Goal: Information Seeking & Learning: Learn about a topic

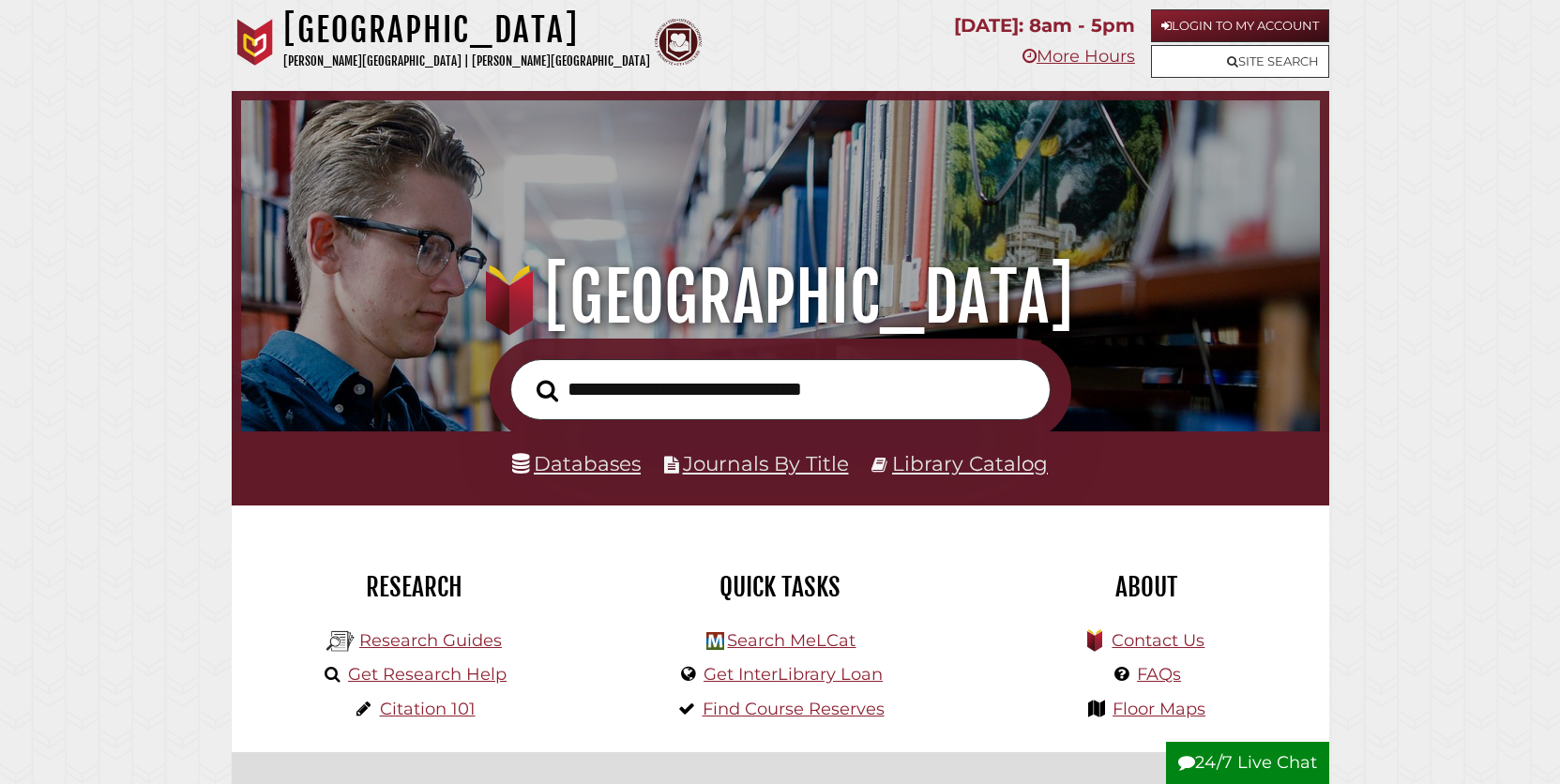
scroll to position [610, 1069]
click at [1287, 33] on link "Login to My Account" at bounding box center [1239, 25] width 178 height 33
click at [896, 390] on input "text" at bounding box center [780, 390] width 540 height 61
type input "**********"
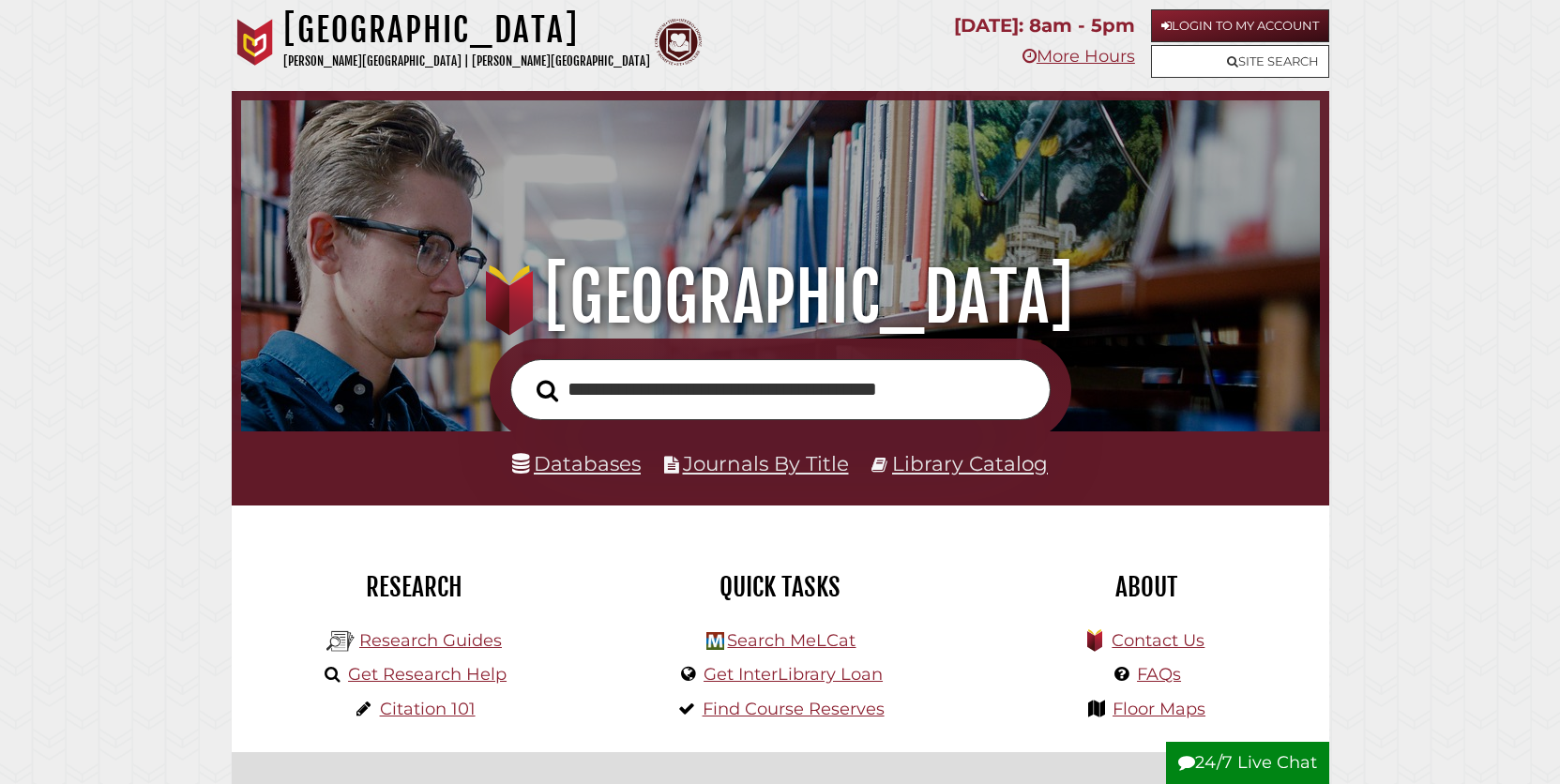
click at [528, 375] on button "Search" at bounding box center [547, 392] width 41 height 34
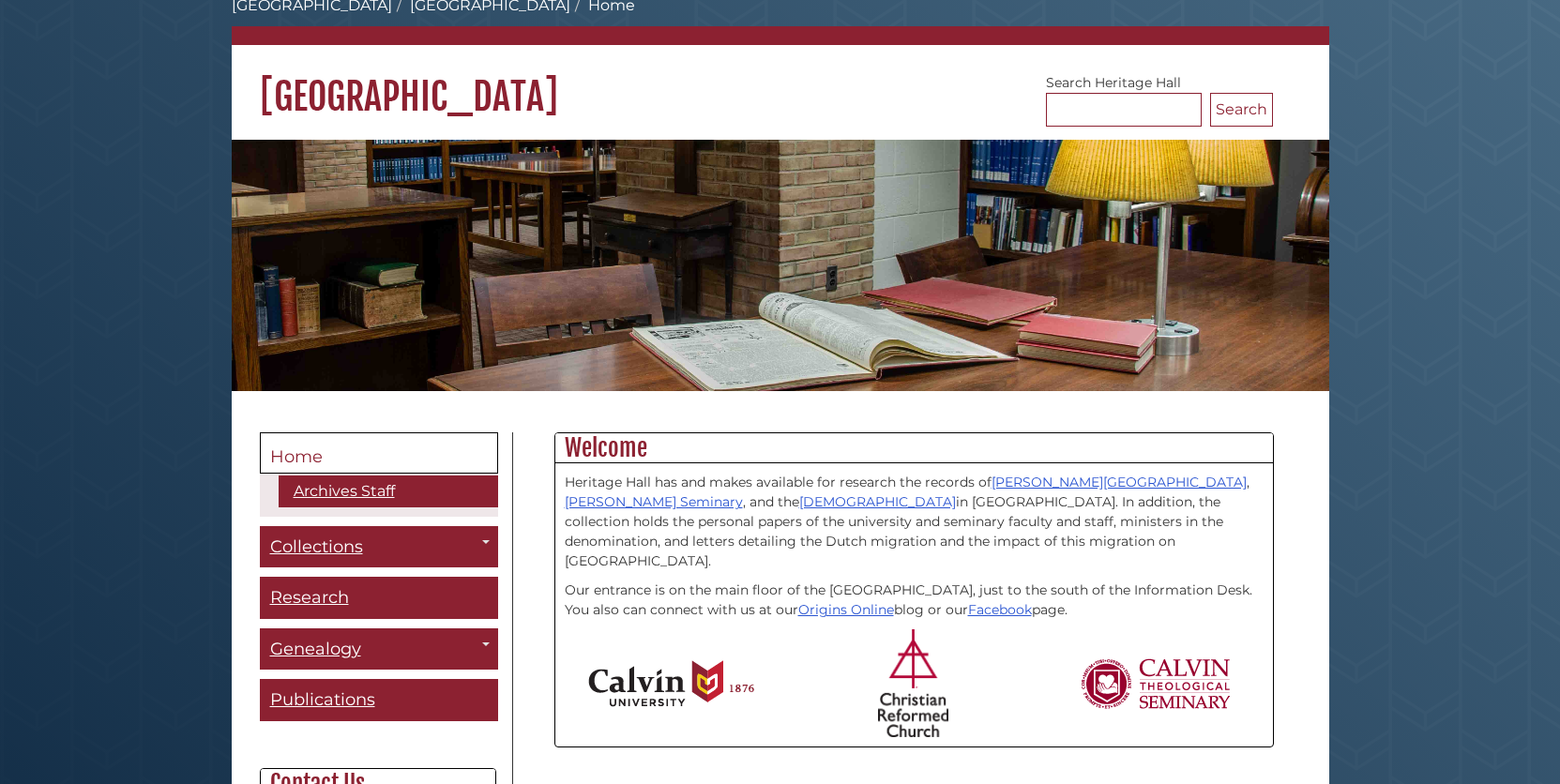
scroll to position [106, 0]
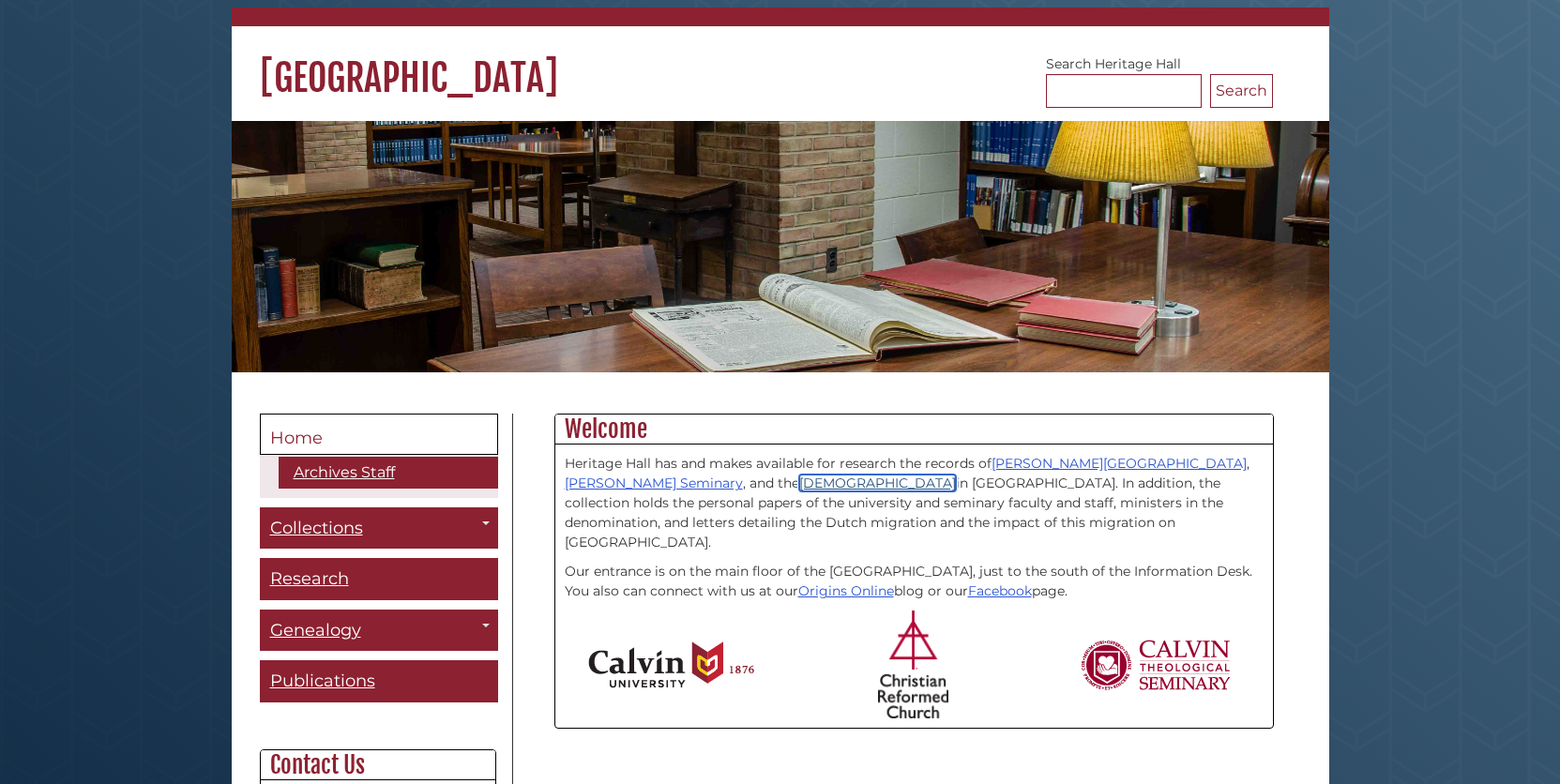
click at [799, 481] on link "[DEMOGRAPHIC_DATA]" at bounding box center [878, 483] width 157 height 17
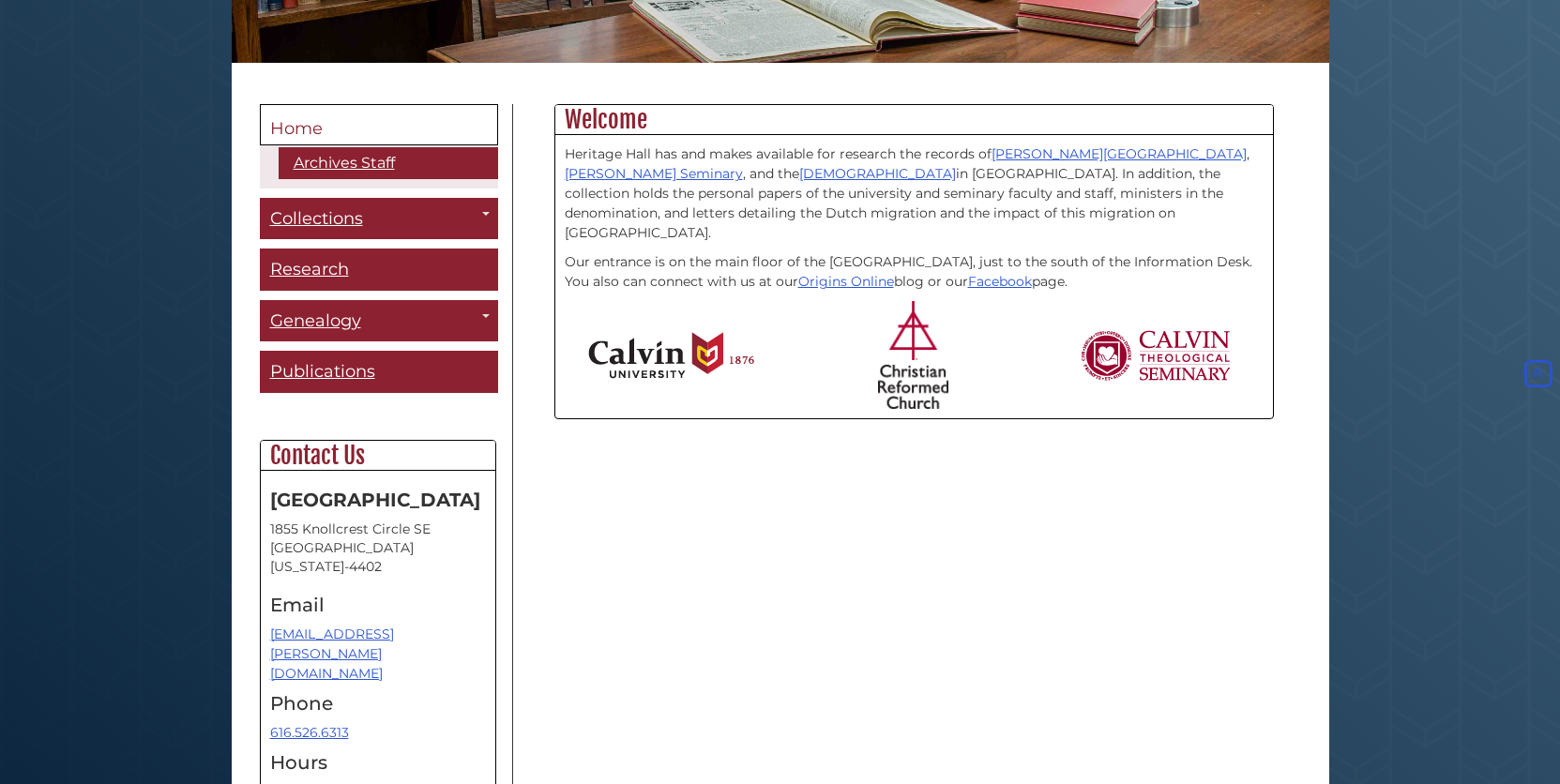
scroll to position [427, 0]
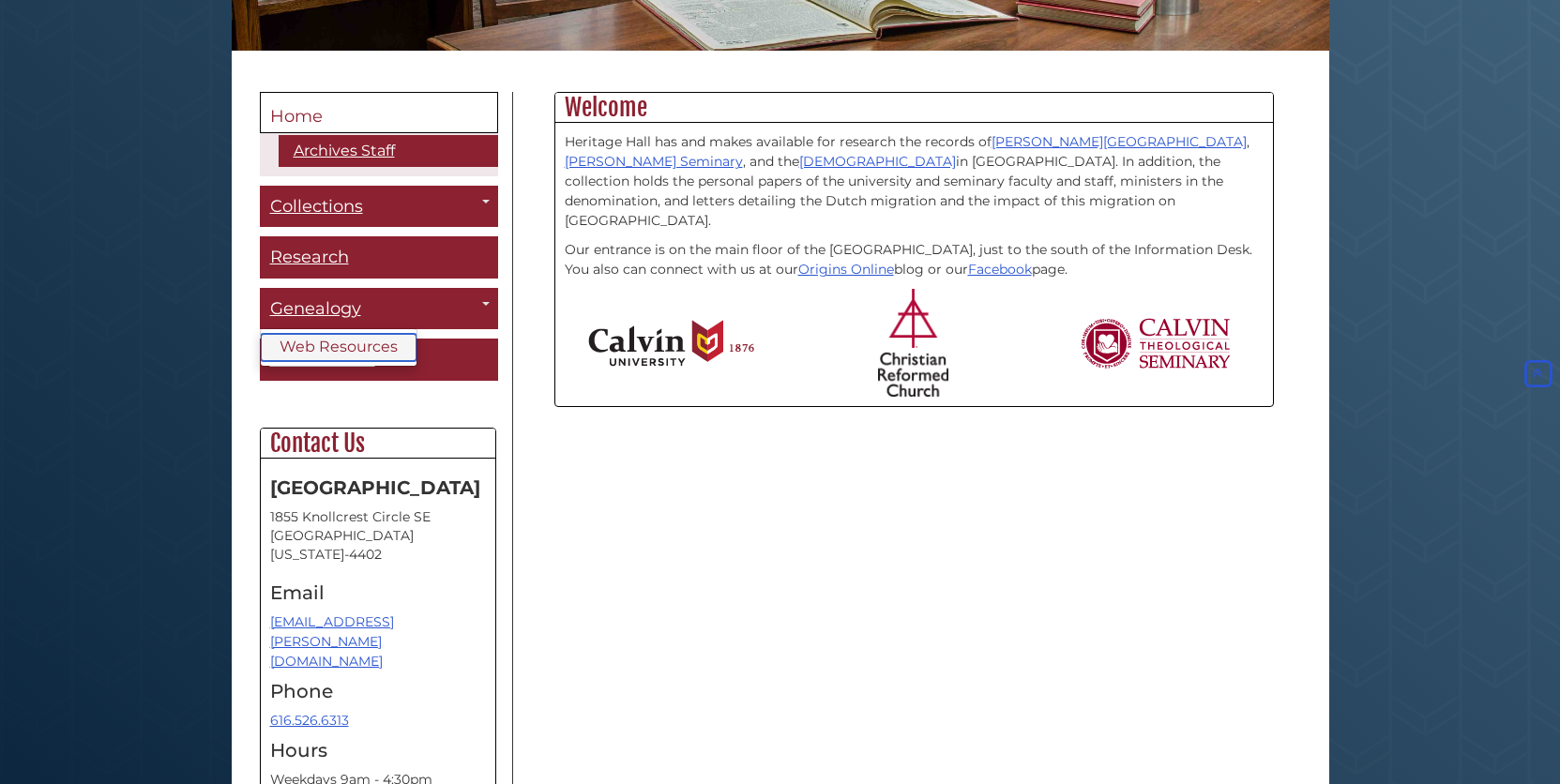
click at [350, 343] on link "Web Resources" at bounding box center [338, 347] width 156 height 27
